Goal: Transaction & Acquisition: Purchase product/service

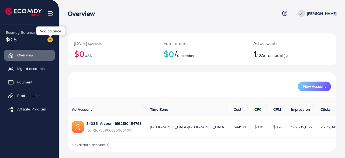
click at [50, 40] on img at bounding box center [49, 39] width 5 height 5
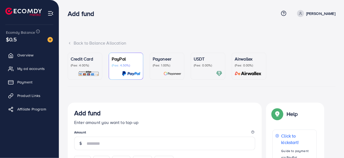
click at [86, 62] on div "Credit Card (Fee: 4.00%)" at bounding box center [85, 62] width 29 height 12
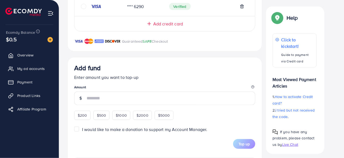
scroll to position [230, 0]
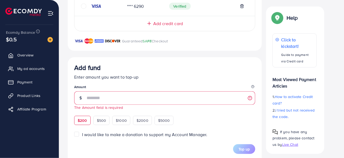
click at [84, 113] on div "Add fund Enter amount you want to top-up Amount The Amount field is required $2…" at bounding box center [164, 94] width 181 height 61
click at [85, 119] on span "$200" at bounding box center [82, 120] width 9 height 5
type input "***"
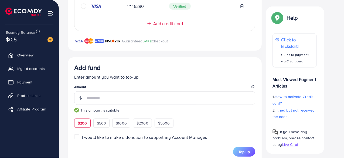
click at [262, 97] on div "Help Help Click to kickstart! Guide to payment via Credit card Most Viewed Paym…" at bounding box center [295, 79] width 67 height 147
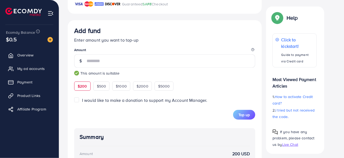
scroll to position [288, 0]
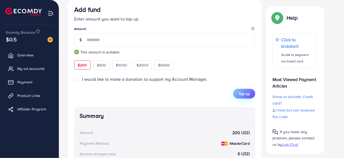
click at [246, 95] on span "Top up" at bounding box center [243, 93] width 11 height 5
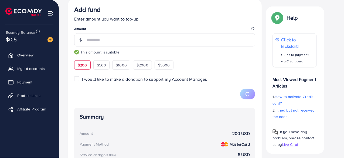
scroll to position [152, 0]
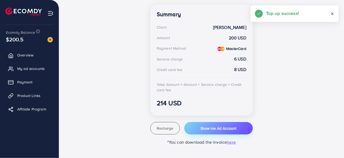
click at [216, 127] on span "Show me Ad Account" at bounding box center [218, 127] width 36 height 5
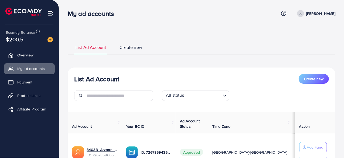
scroll to position [53, 0]
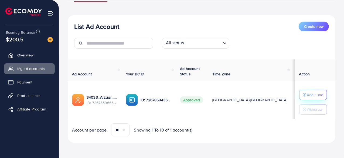
click at [309, 92] on p "Add Fund" at bounding box center [315, 94] width 16 height 6
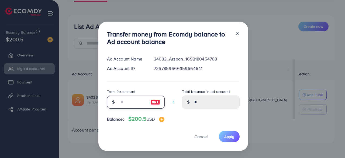
click at [143, 104] on input "number" at bounding box center [132, 101] width 27 height 13
type input "*"
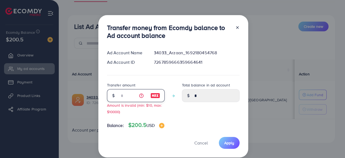
type input "****"
type input "**"
type input "*****"
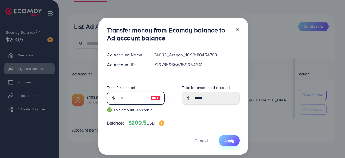
type input "**"
click at [223, 140] on button "Apply" at bounding box center [229, 141] width 21 height 12
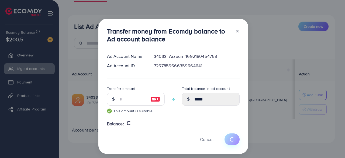
type input "*"
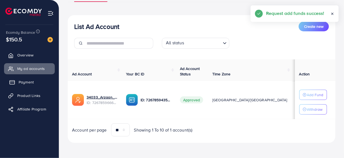
click at [30, 81] on span "Payment" at bounding box center [26, 81] width 15 height 5
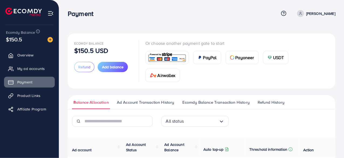
scroll to position [43, 0]
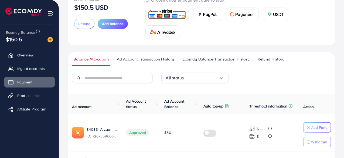
click at [199, 59] on span "Ecomdy Balance Transaction History" at bounding box center [215, 59] width 67 height 6
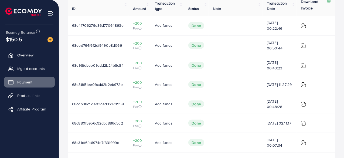
scroll to position [139, 0]
click at [30, 71] on link "My ad accounts" at bounding box center [29, 68] width 51 height 11
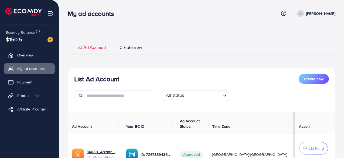
scroll to position [57, 0]
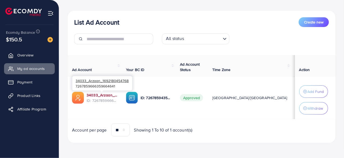
click at [108, 95] on link "34033_Arzaan_1692180454768" at bounding box center [102, 94] width 31 height 5
